Goal: Use online tool/utility: Use online tool/utility

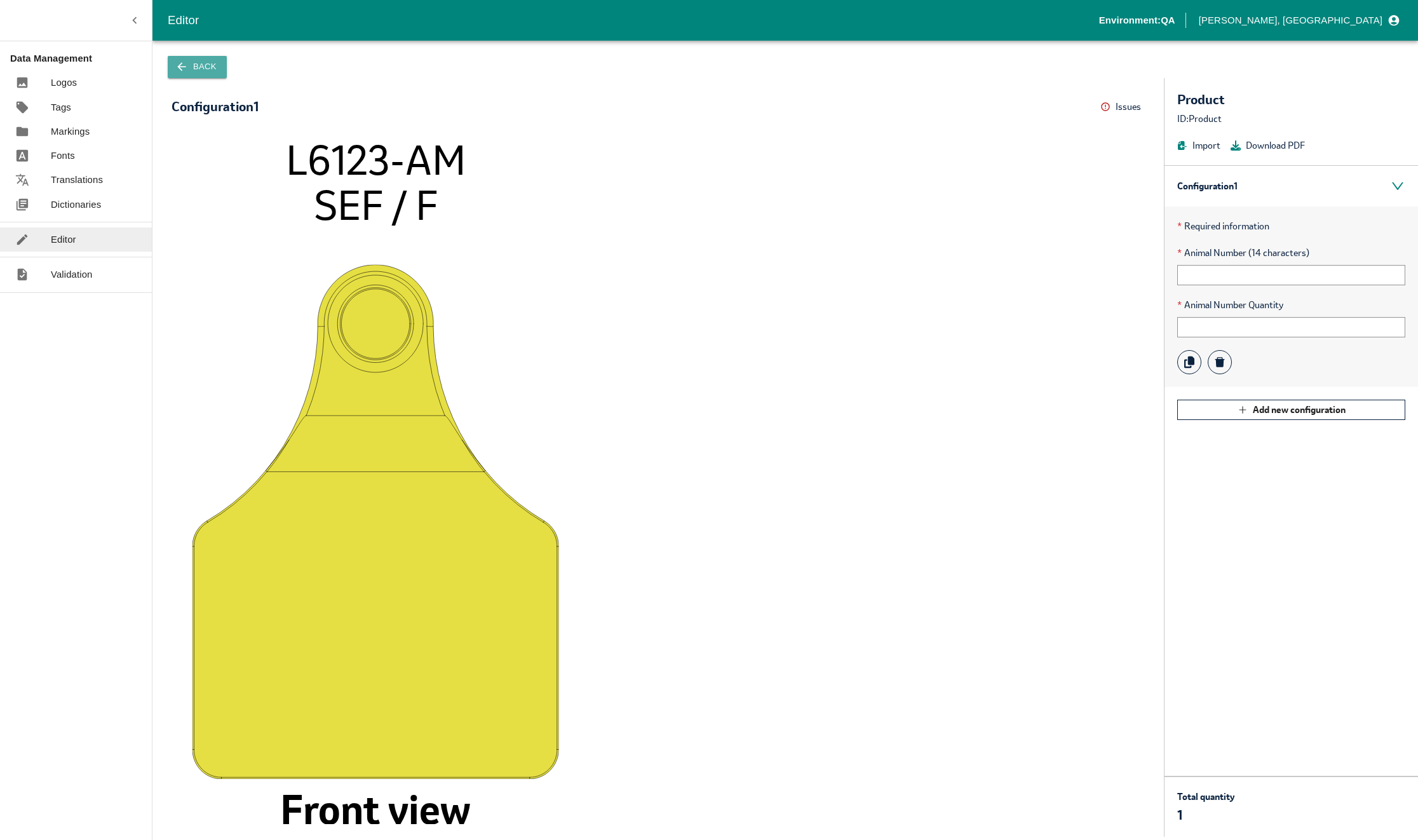
click at [198, 70] on button "Back" at bounding box center [197, 67] width 59 height 22
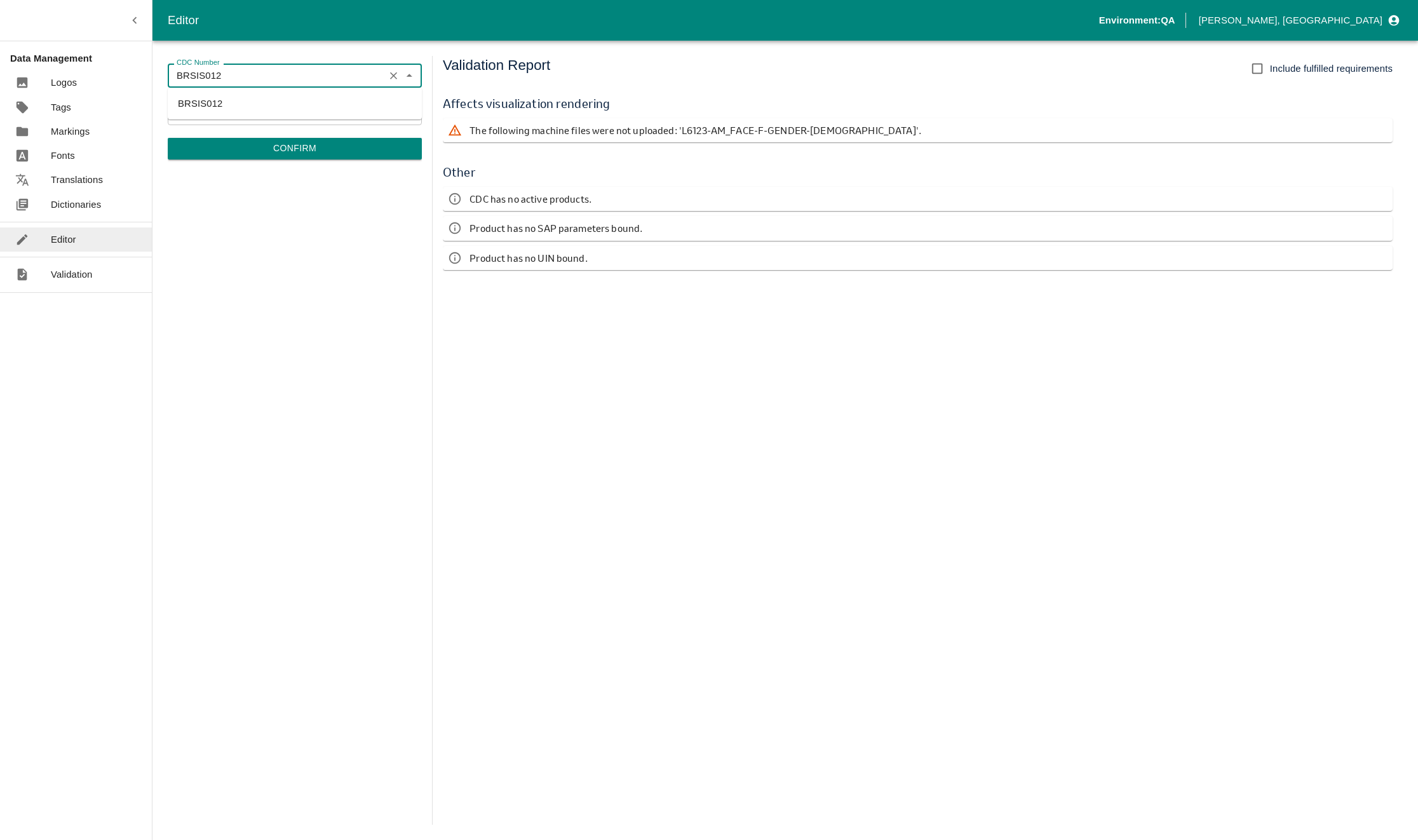
click at [349, 78] on input "BRSIS012" at bounding box center [276, 76] width 209 height 17
type input "BRSIS012"
click at [341, 165] on div "CDC Number BRSIS012 CDC Number TPS Product Product TPS Product Confirm" at bounding box center [294, 440] width 254 height 769
click at [387, 113] on button "Clear" at bounding box center [393, 113] width 17 height 17
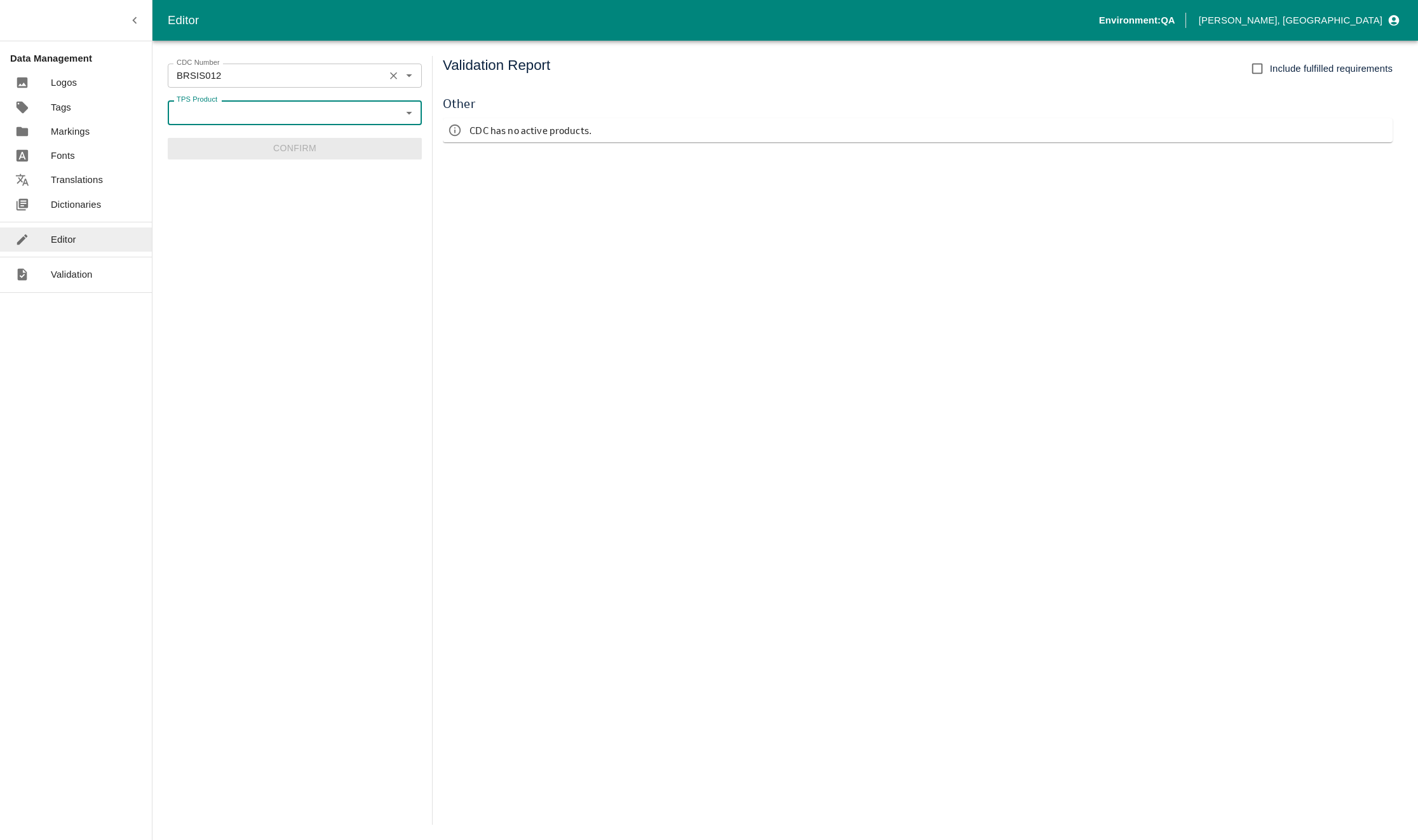
click at [376, 78] on input "BRSIS012" at bounding box center [276, 76] width 209 height 17
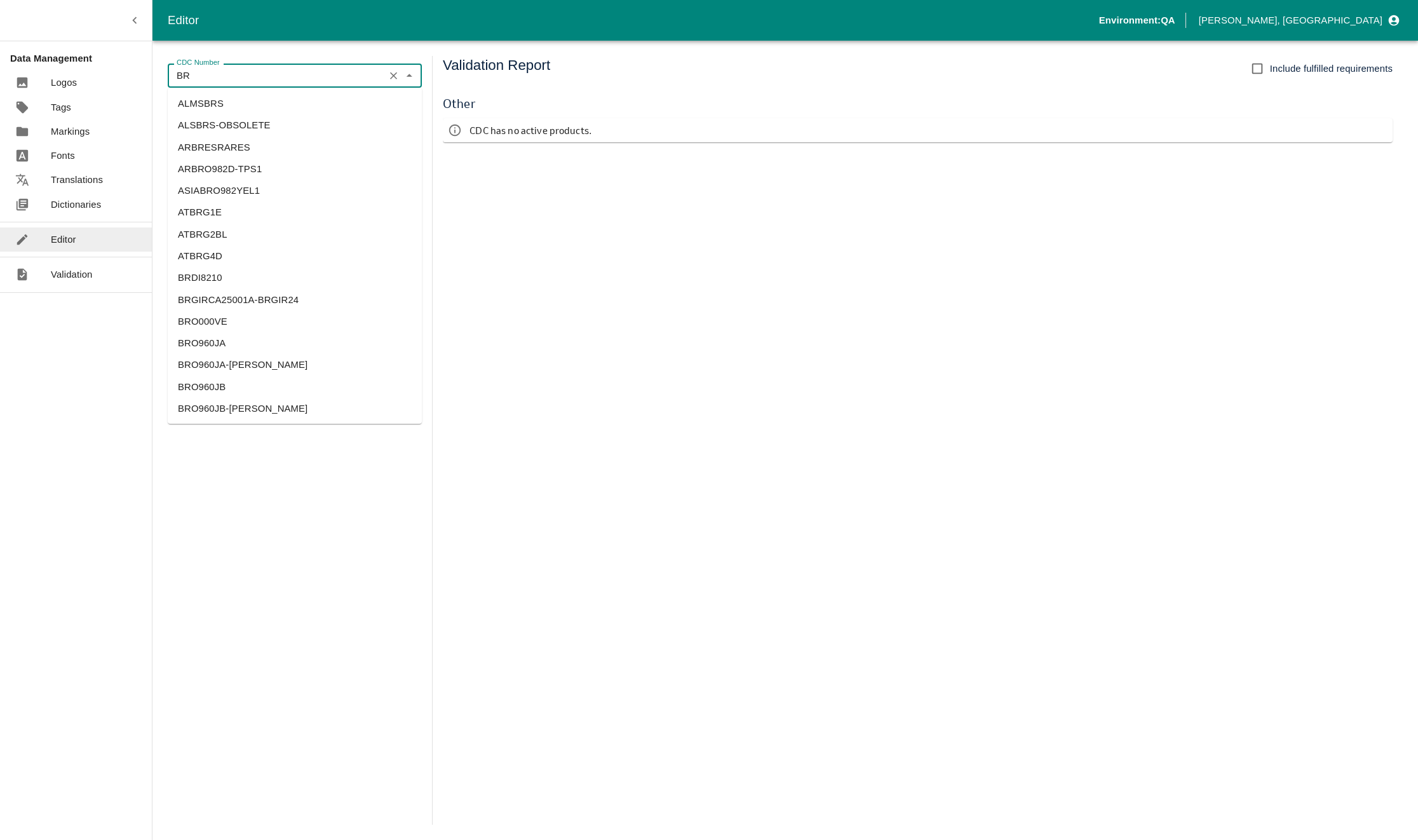
type input "A"
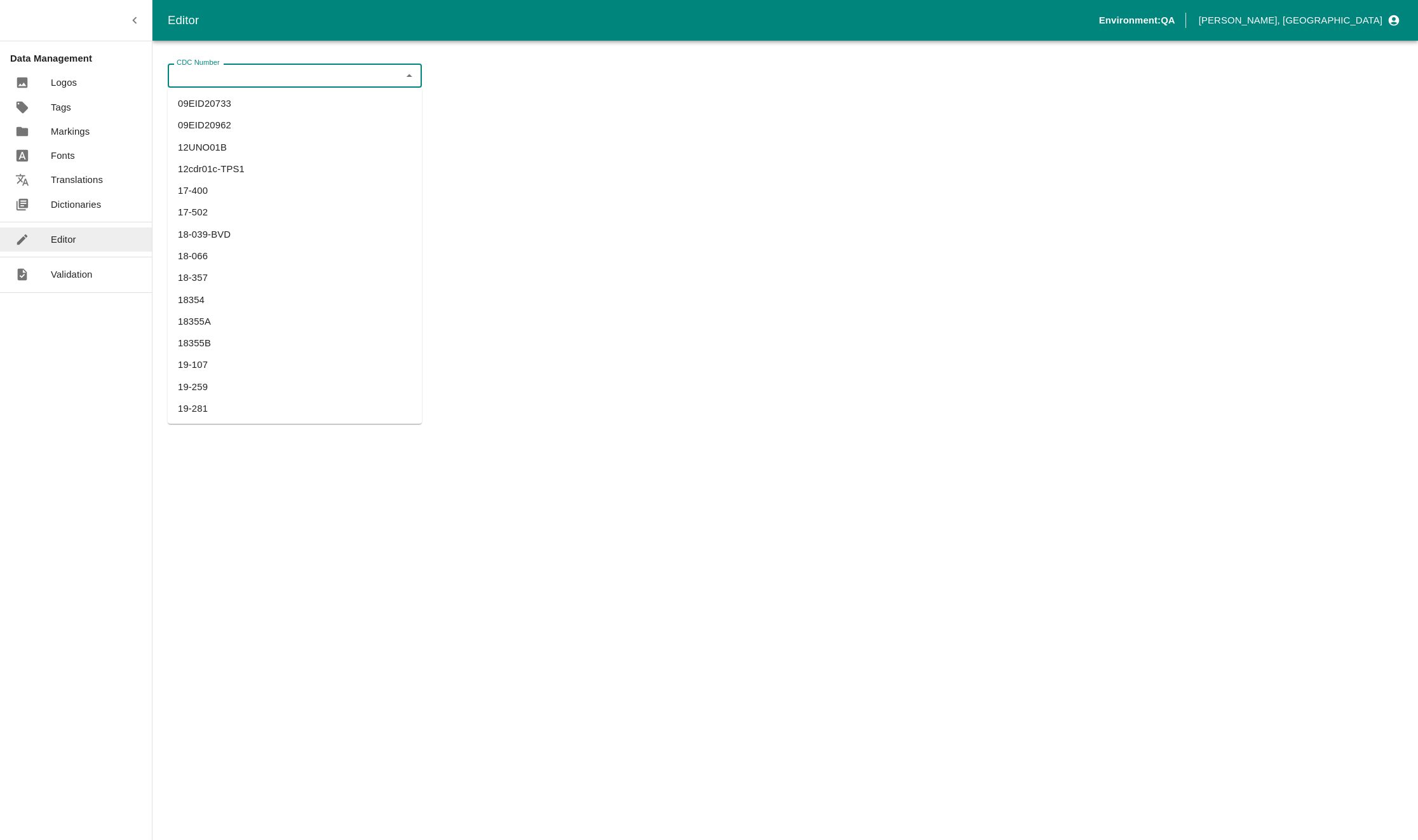
type input "L"
click at [249, 105] on li "LAARGENCA25BA001A" at bounding box center [294, 104] width 254 height 22
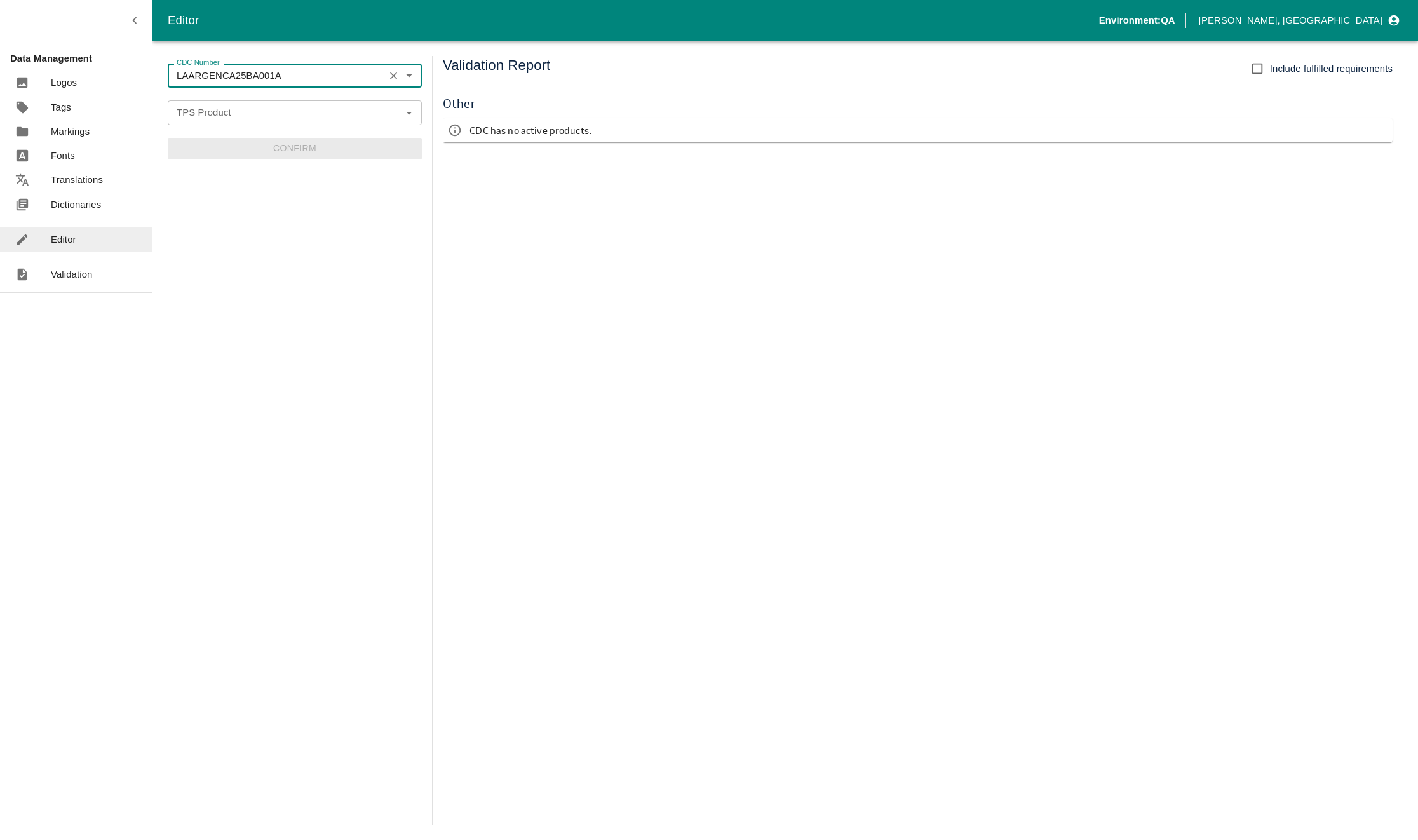
type input "LAARGENCA25BA001A"
click at [228, 115] on input "TPS Product" at bounding box center [284, 113] width 226 height 17
click at [359, 139] on li "TAG VEID BERBHLSEFBTM-WH WH LAR0001" at bounding box center [294, 141] width 254 height 22
type input "TAG VEID BERBHLSEFBTM-WH WH LAR0001"
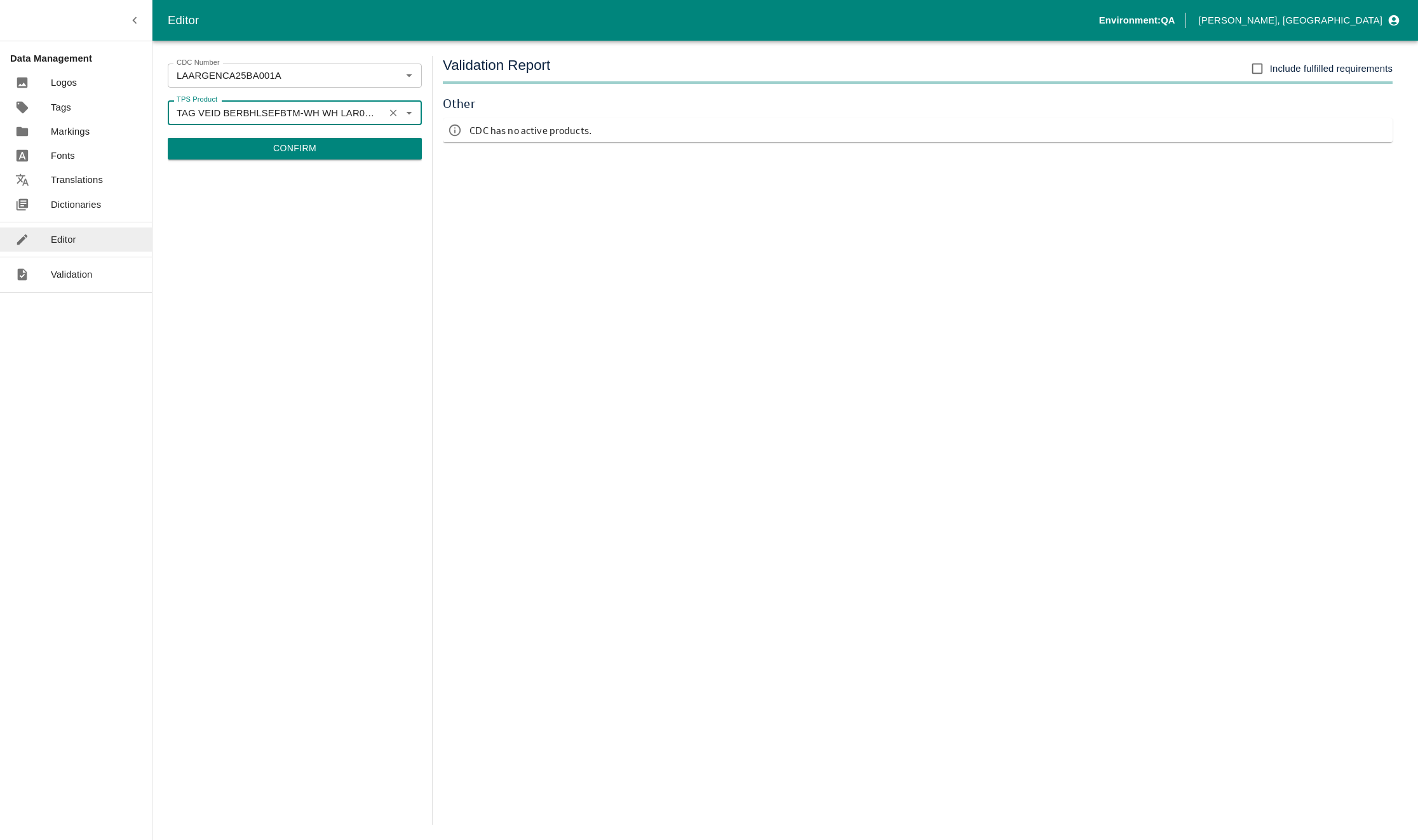
click at [300, 239] on div "CDC Number LAARGENCA25BA001A CDC Number TPS Product TAG VEID BERBHLSEFBTM-WH WH…" at bounding box center [294, 440] width 254 height 769
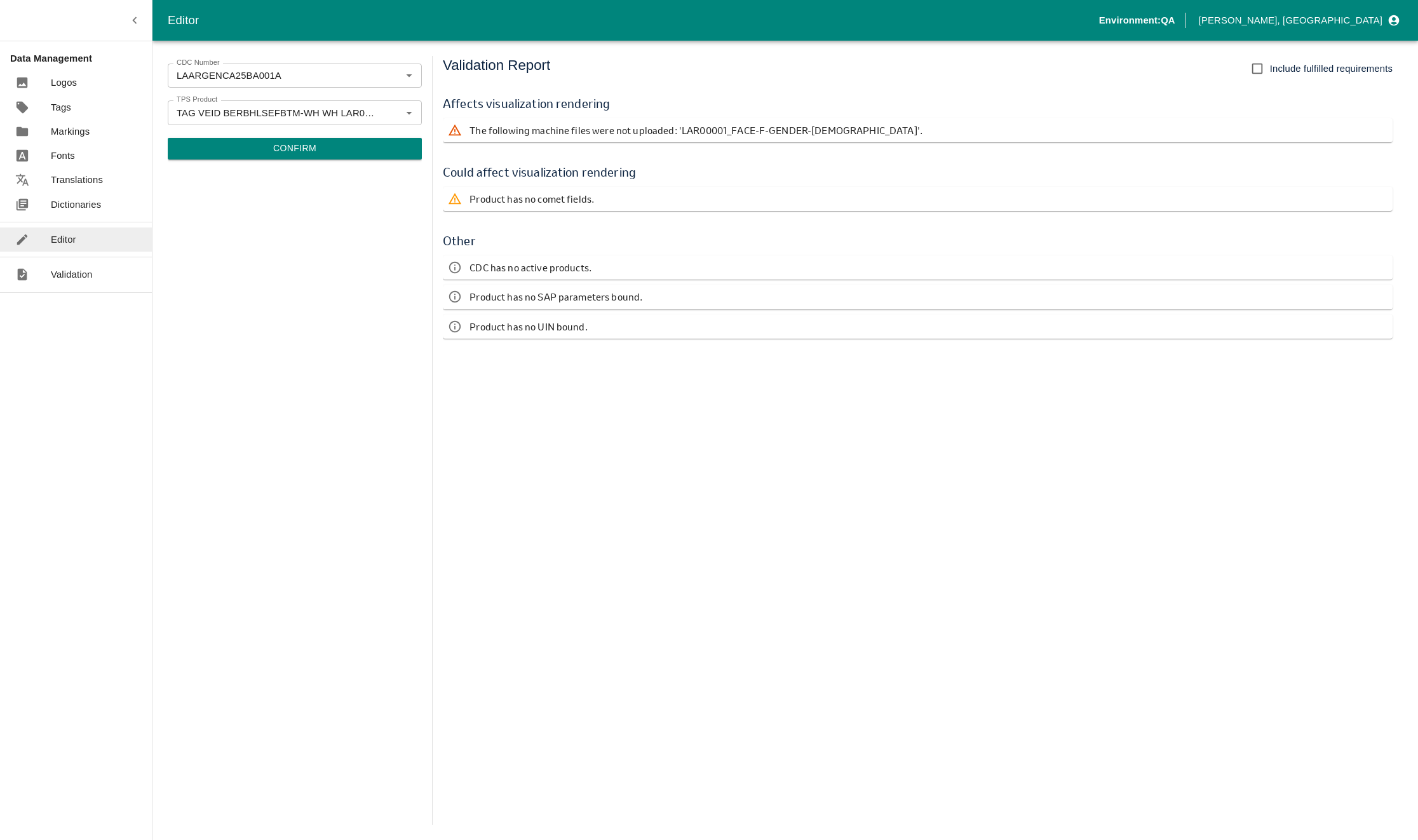
click at [221, 388] on div "CDC Number LAARGENCA25BA001A CDC Number TPS Product TAG VEID BERBHLSEFBTM-WH WH…" at bounding box center [294, 440] width 254 height 769
